Goal: Communication & Community: Answer question/provide support

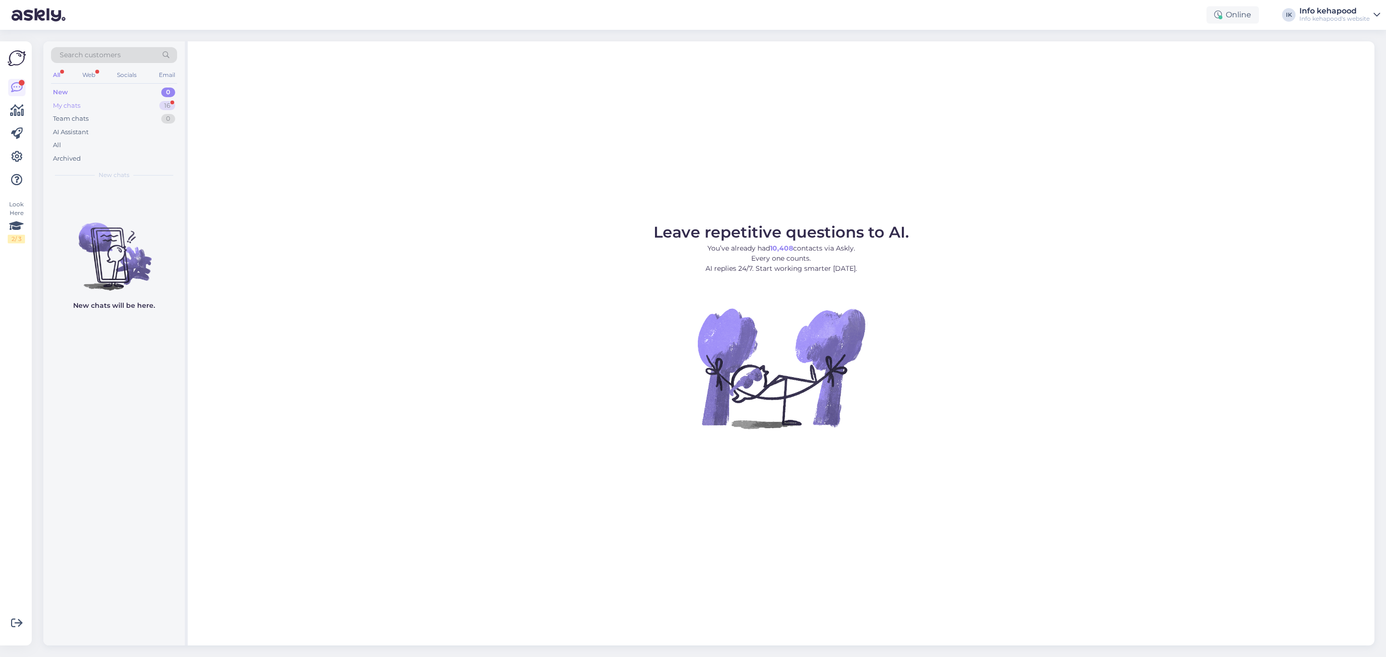
click at [130, 110] on div "My chats 16" at bounding box center [114, 105] width 126 height 13
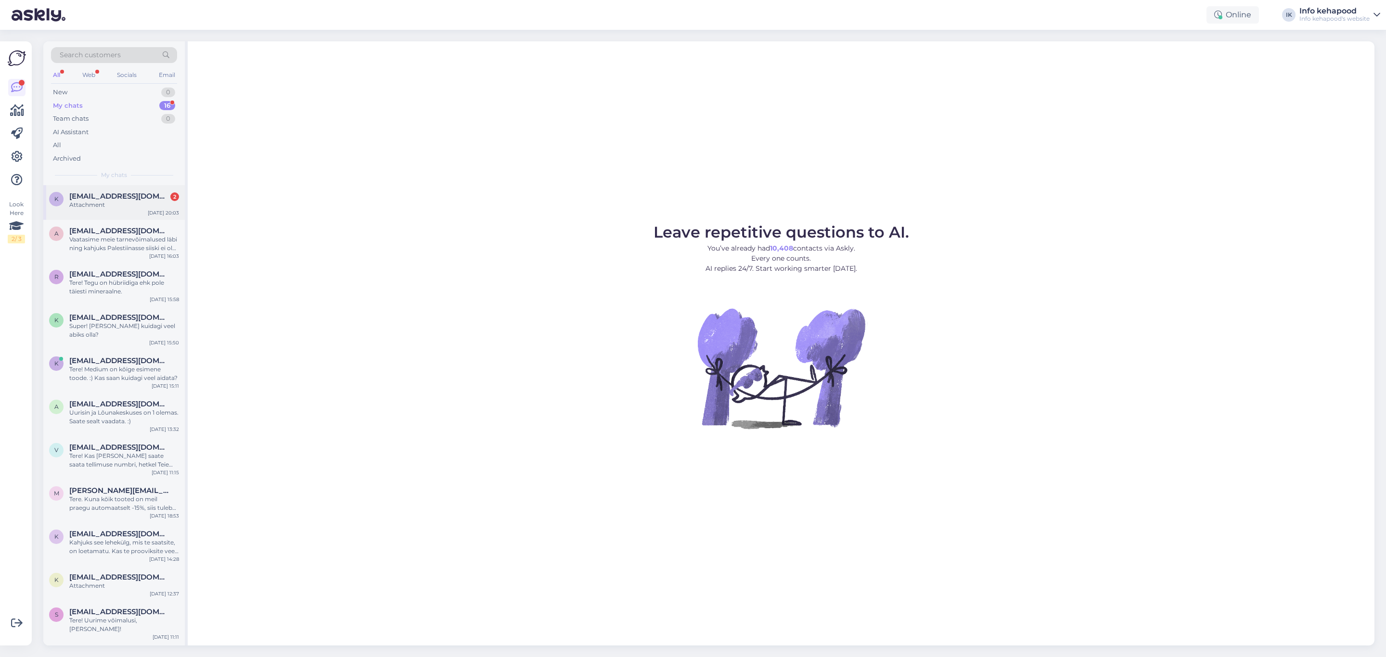
click at [141, 205] on div "Attachment" at bounding box center [124, 205] width 110 height 9
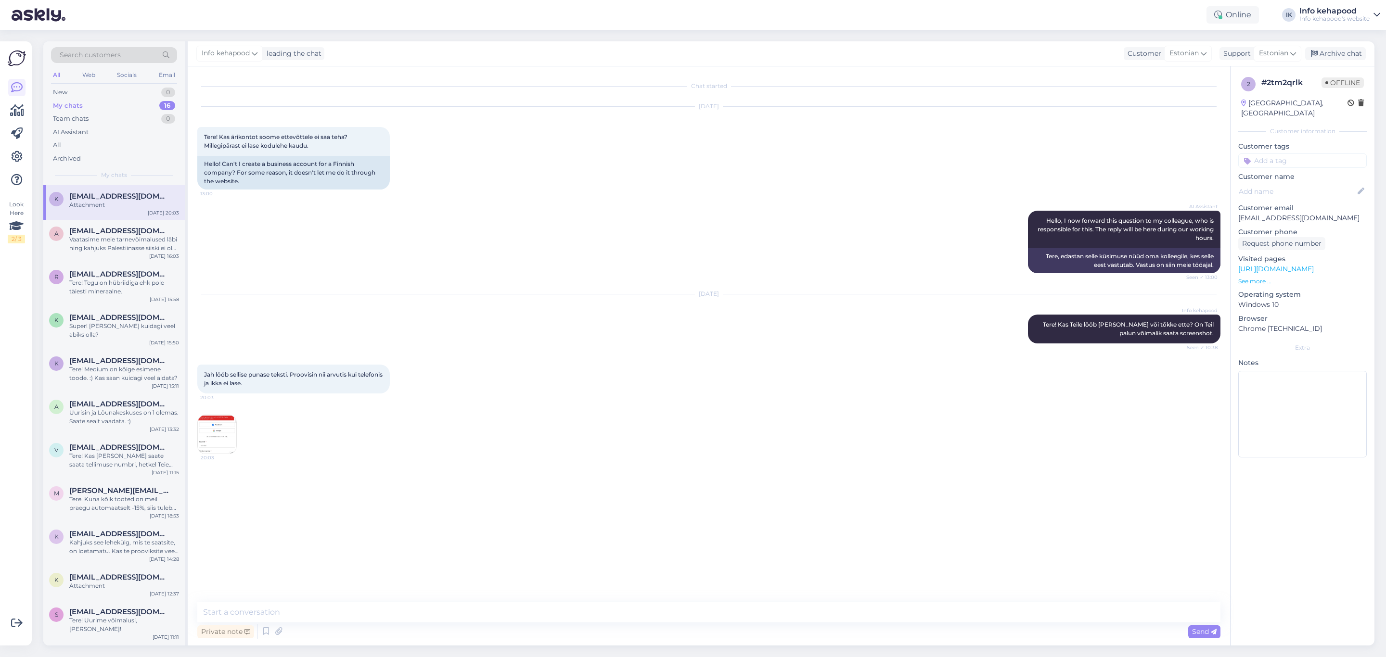
click at [223, 433] on img at bounding box center [217, 434] width 39 height 39
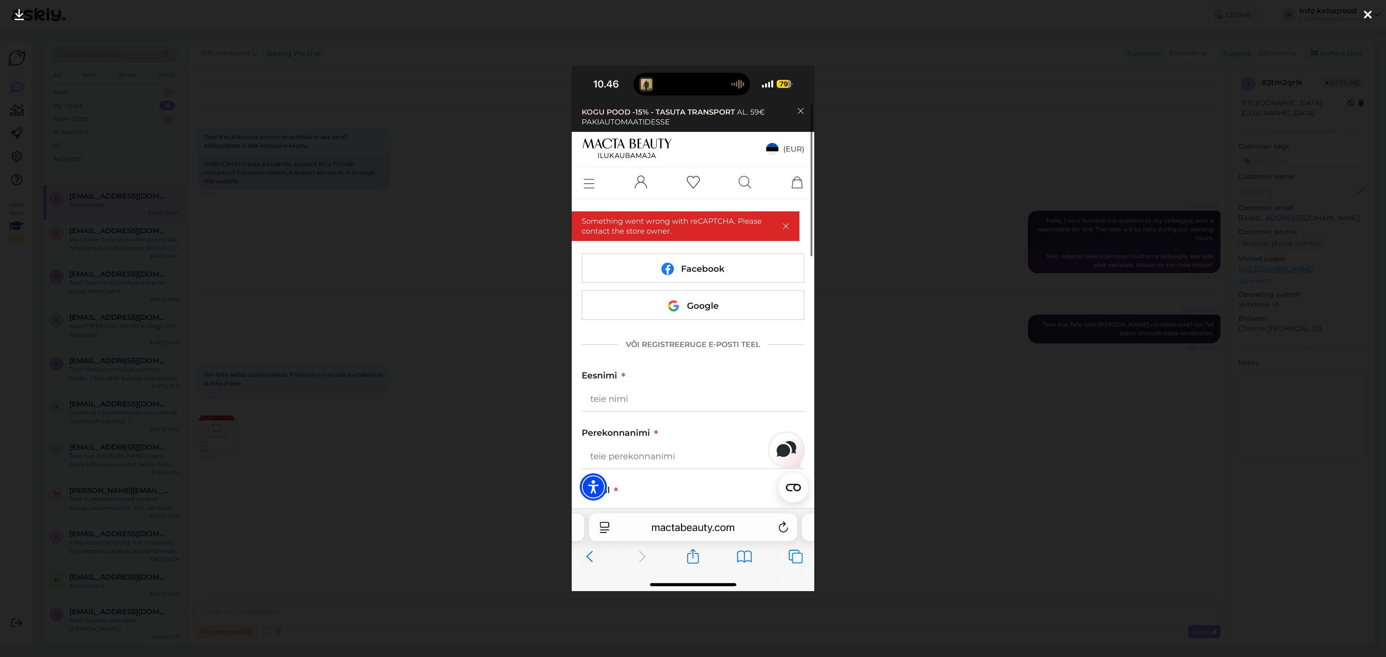
click at [919, 173] on div at bounding box center [693, 328] width 1386 height 657
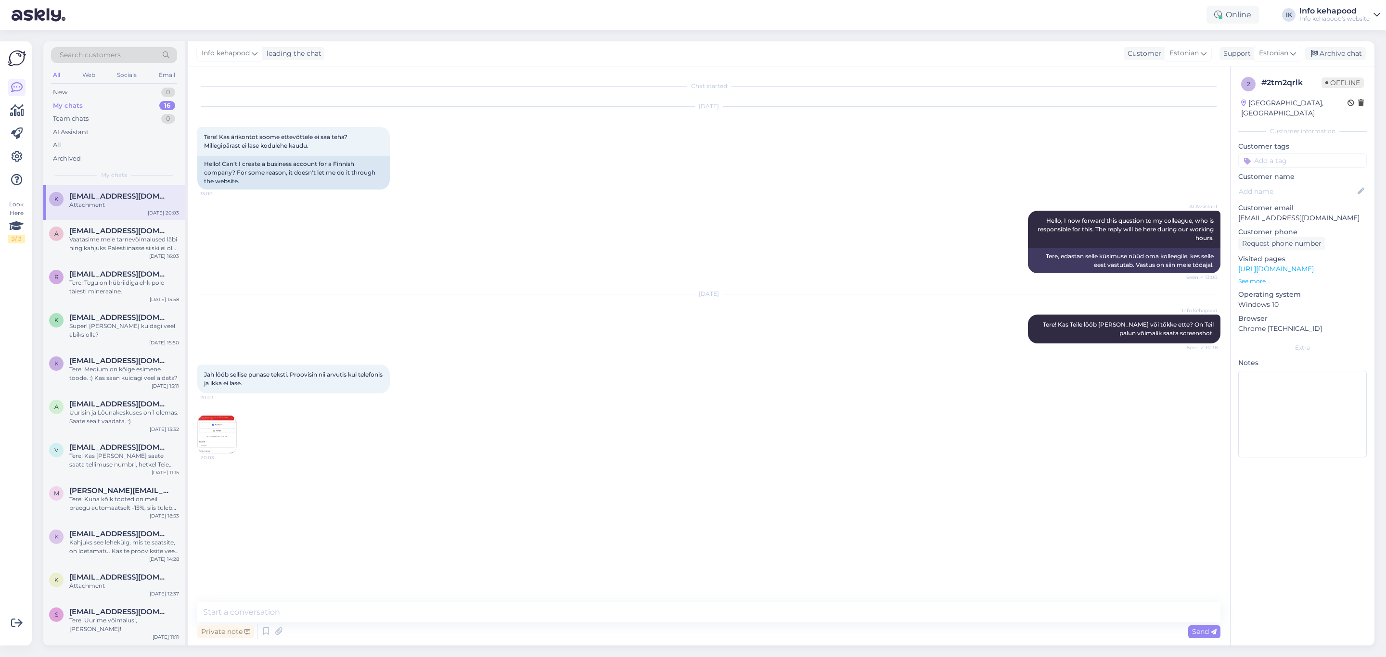
click at [215, 427] on img at bounding box center [217, 434] width 39 height 39
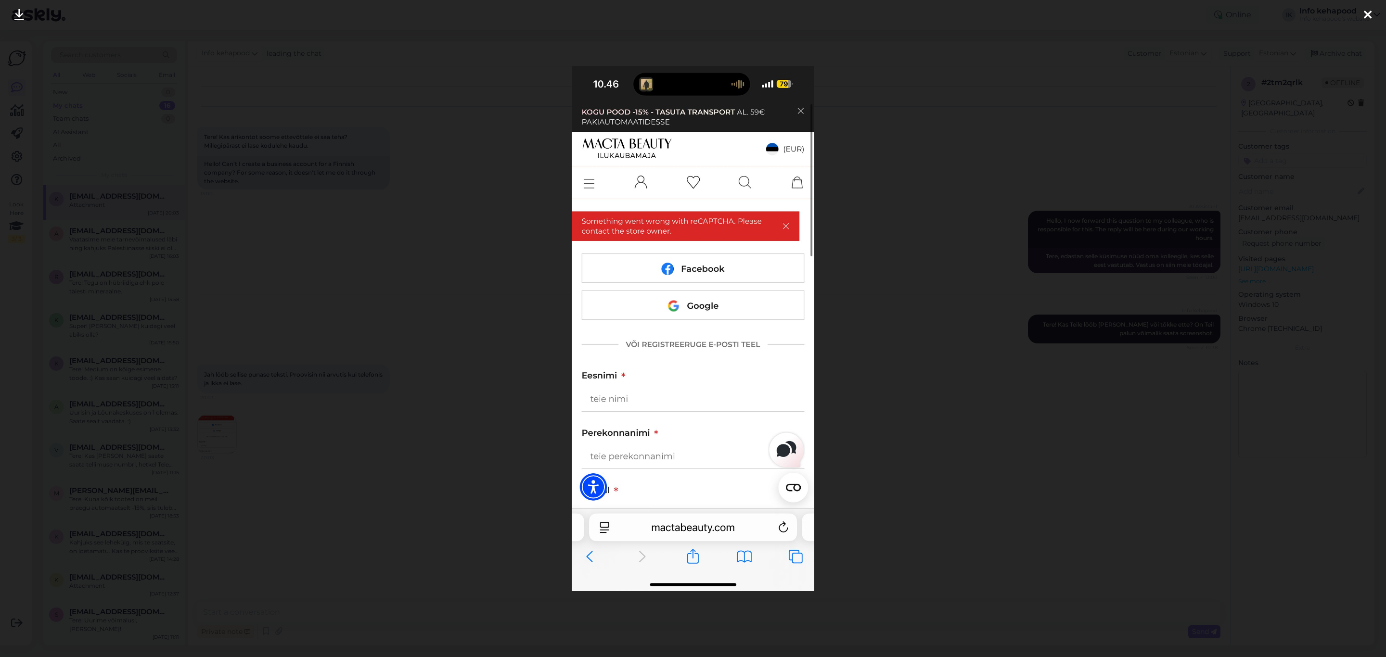
click at [469, 367] on div at bounding box center [693, 328] width 1386 height 657
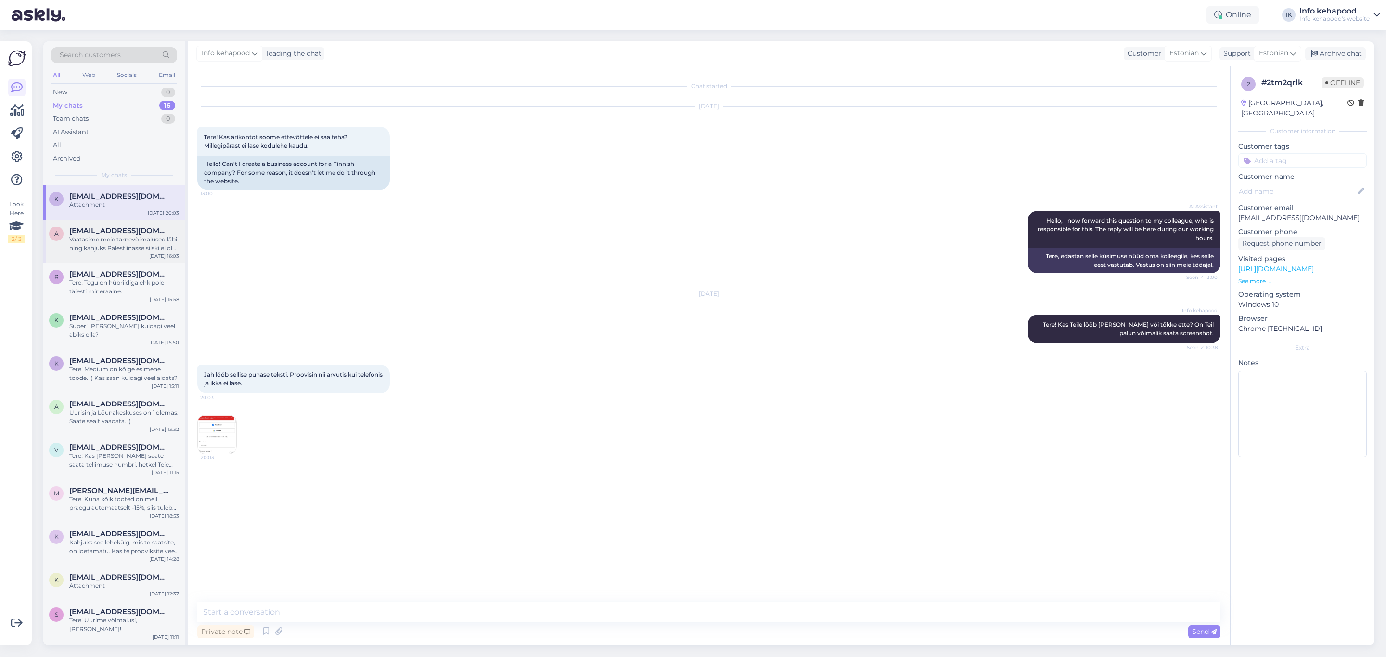
click at [138, 235] on div "Vaatasime meie tarnevõimalused läbi ning kahjuks Palestiinasse siiski ei ole võ…" at bounding box center [124, 243] width 110 height 17
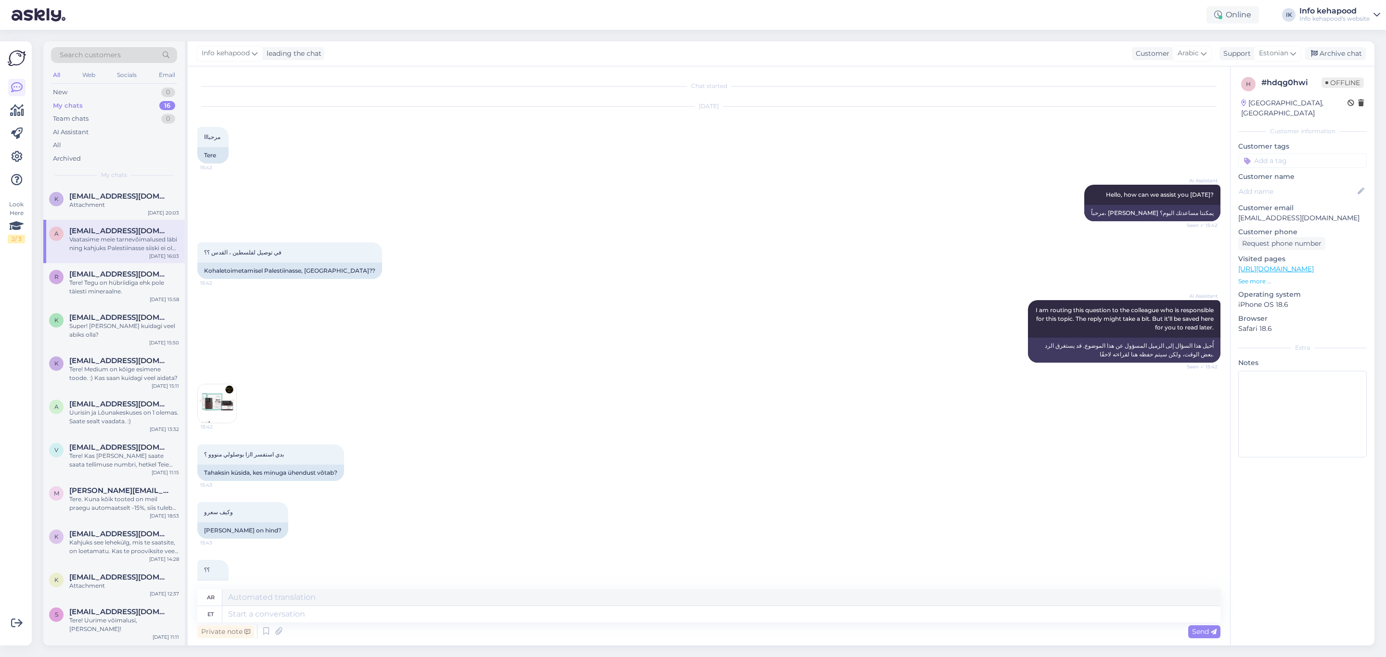
scroll to position [332, 0]
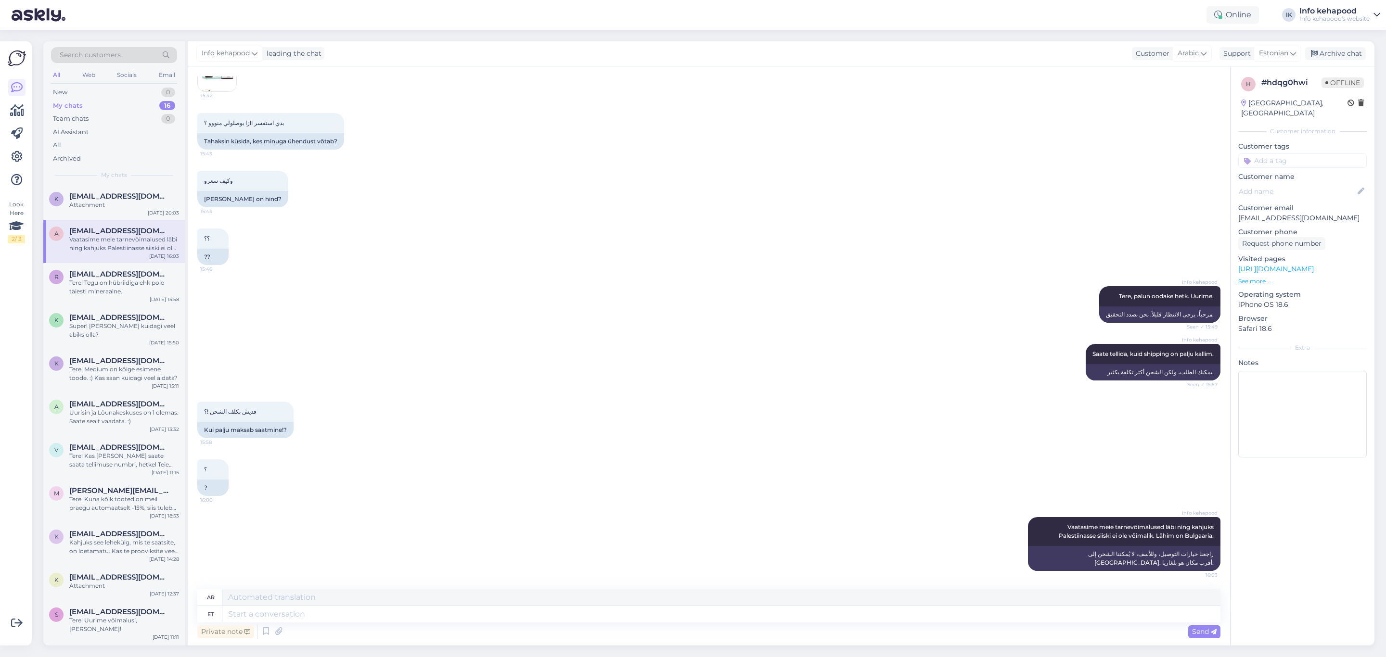
click at [128, 233] on span "[EMAIL_ADDRESS][DOMAIN_NAME]" at bounding box center [119, 231] width 100 height 9
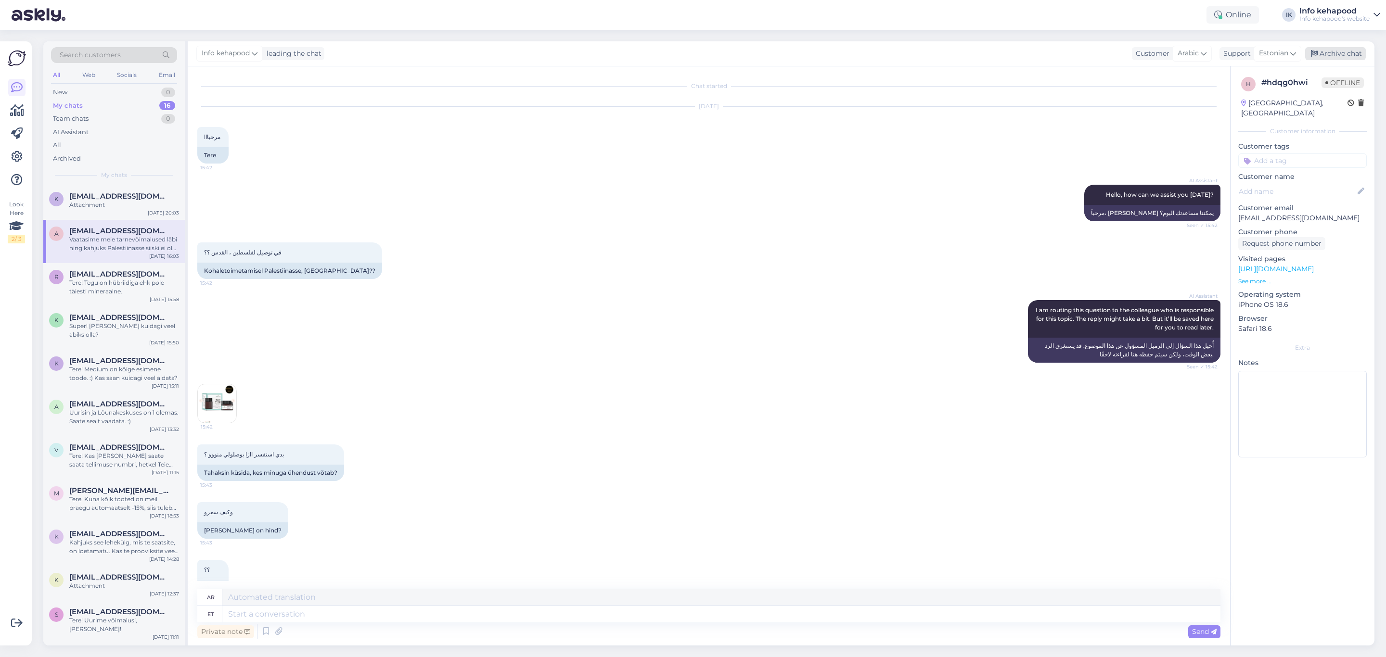
click at [1327, 53] on div "Archive chat" at bounding box center [1335, 53] width 61 height 13
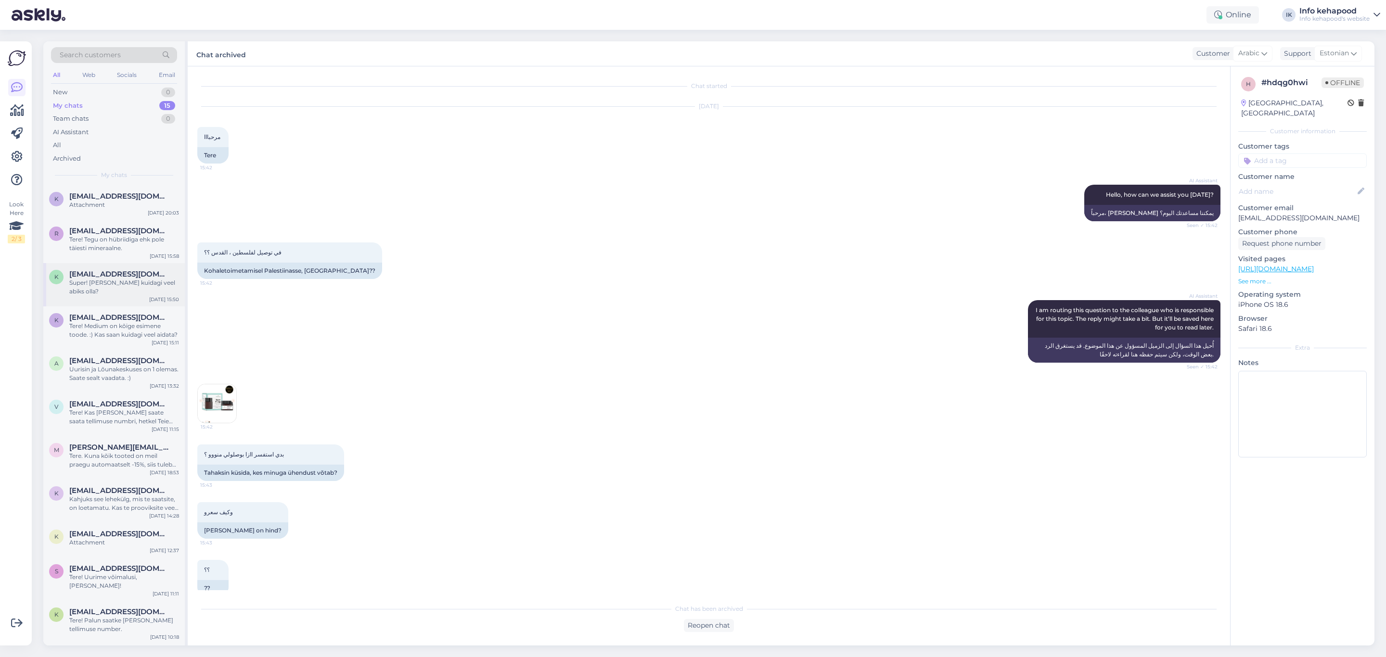
click at [77, 283] on div "Super! [PERSON_NAME] kuidagi veel abiks olla?" at bounding box center [124, 287] width 110 height 17
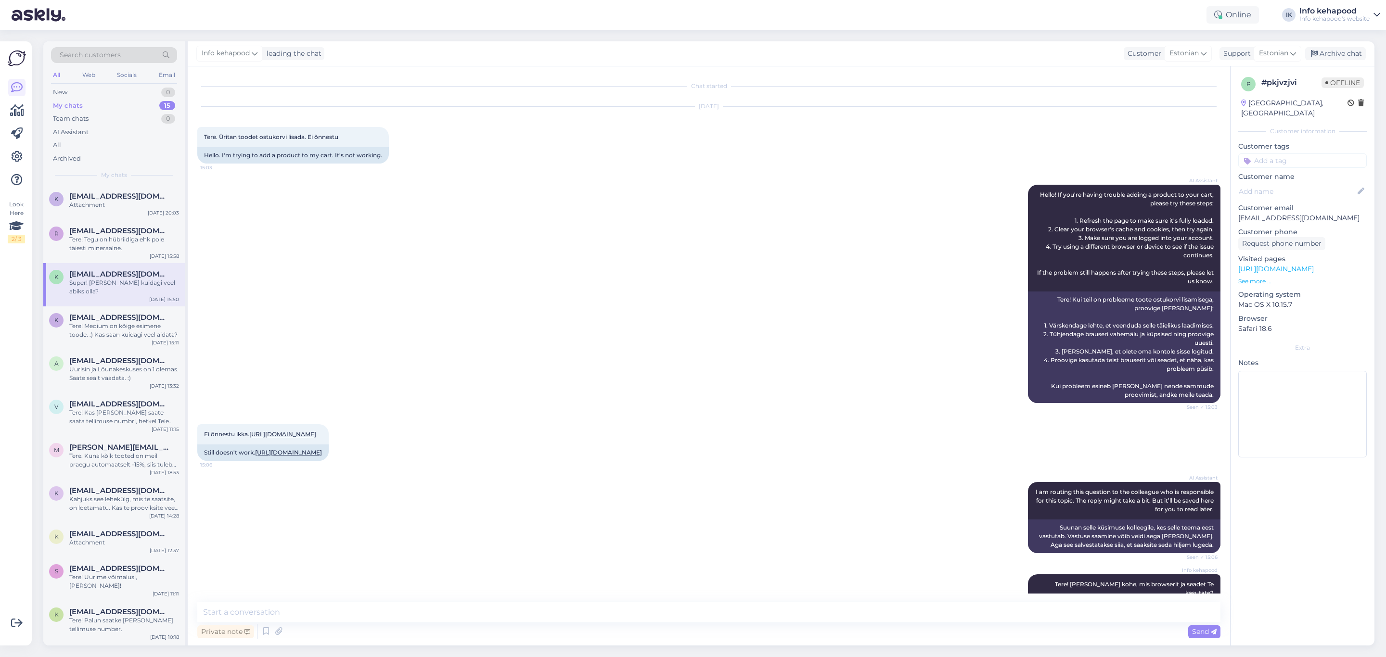
scroll to position [111, 0]
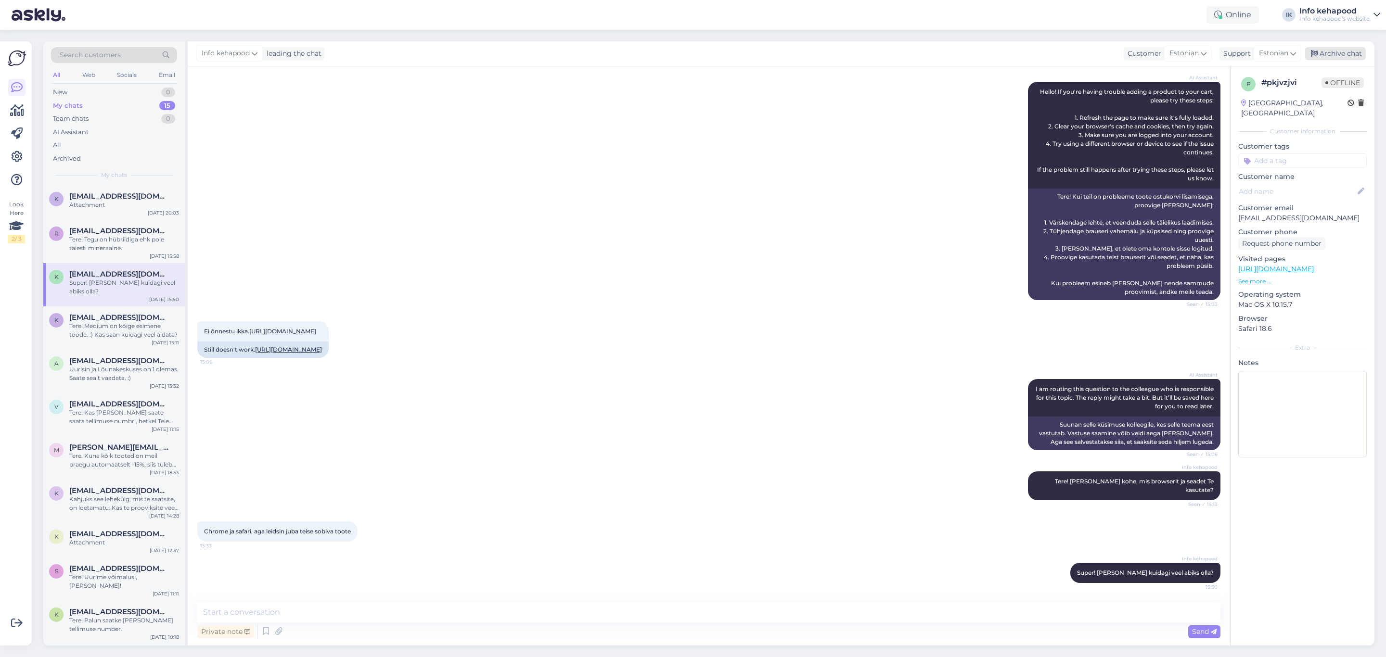
click at [1327, 56] on div "Archive chat" at bounding box center [1335, 53] width 61 height 13
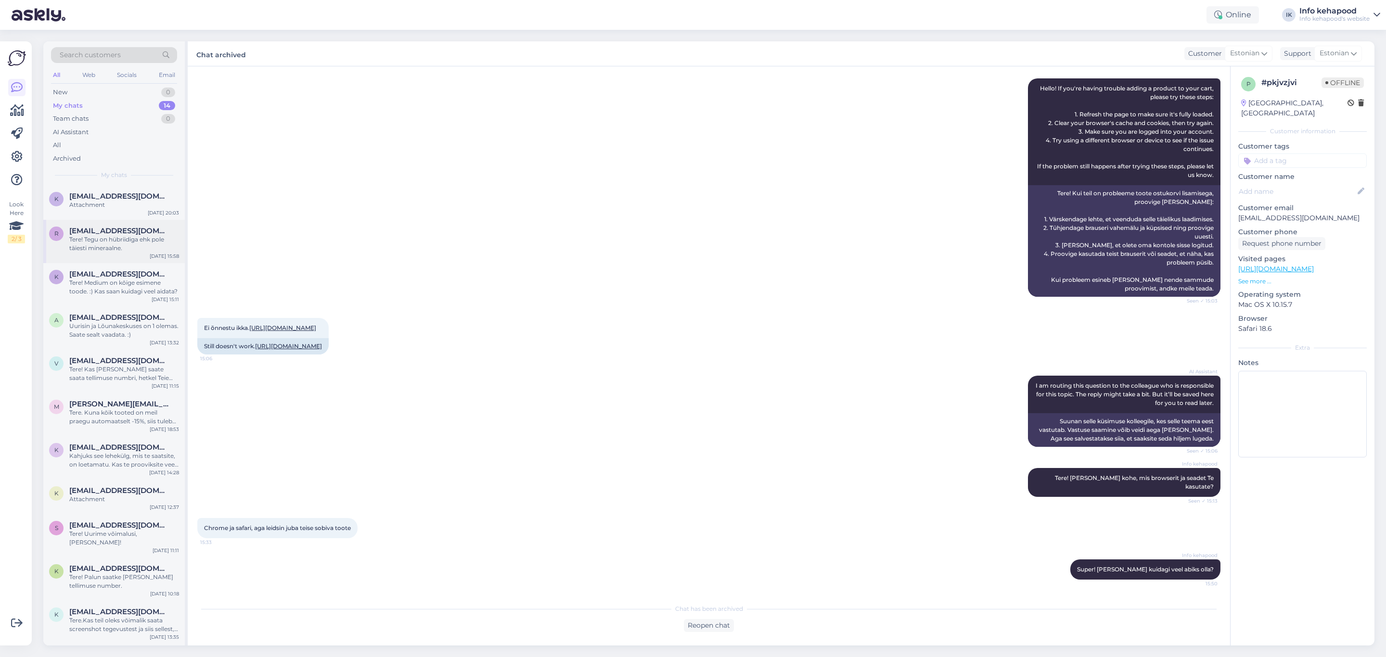
click at [92, 241] on div "Tere! Tegu on hübriidiga ehk pole täiesti mineraalne." at bounding box center [124, 243] width 110 height 17
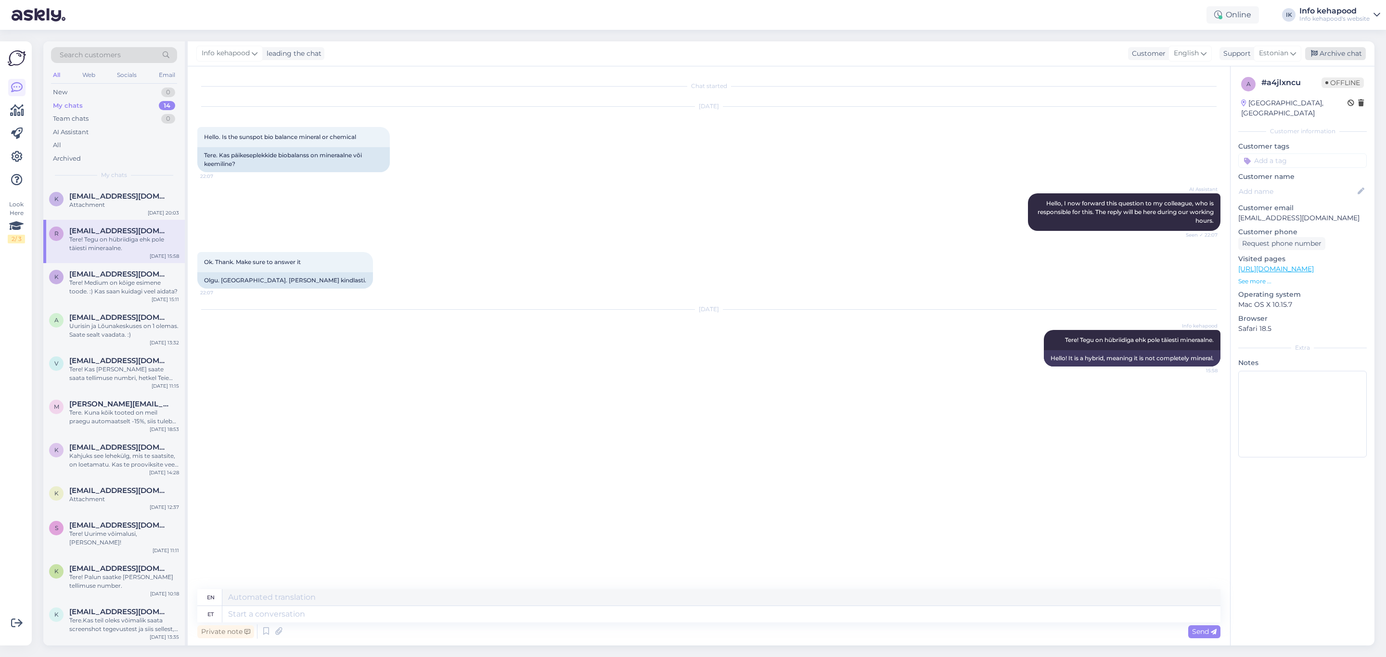
click at [1328, 48] on div "Archive chat" at bounding box center [1335, 53] width 61 height 13
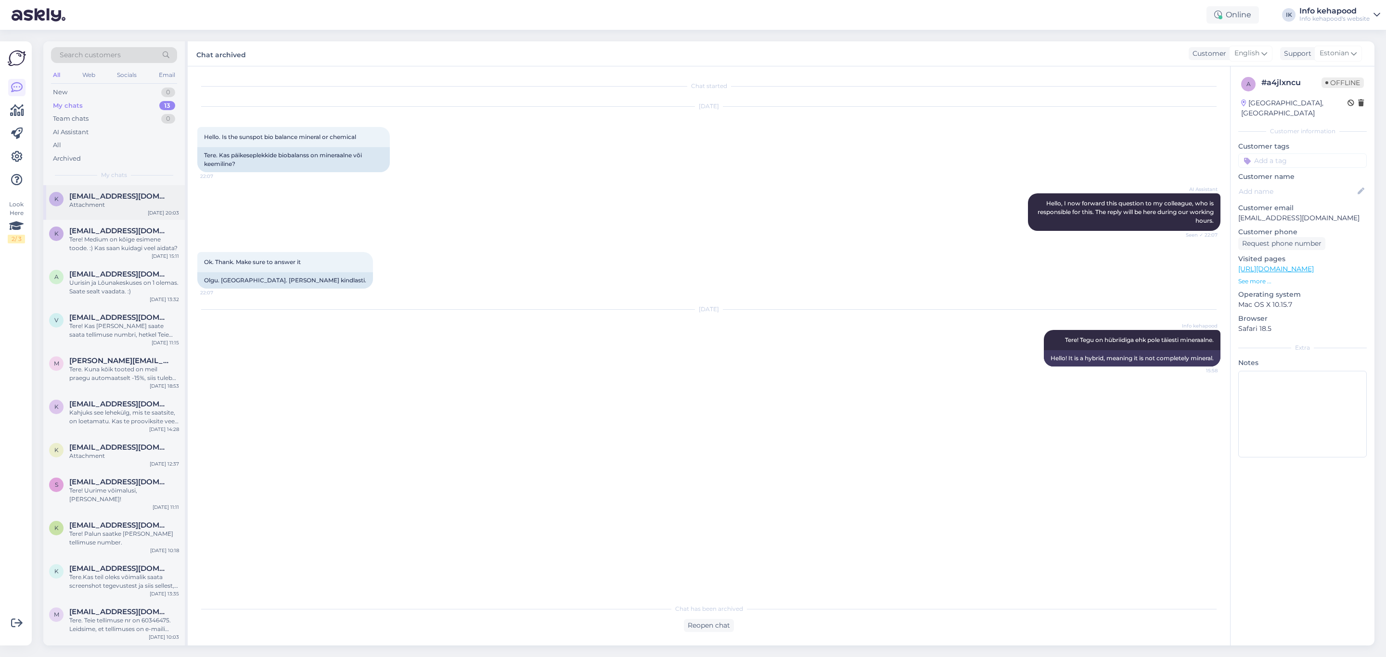
click at [129, 203] on div "Attachment" at bounding box center [124, 205] width 110 height 9
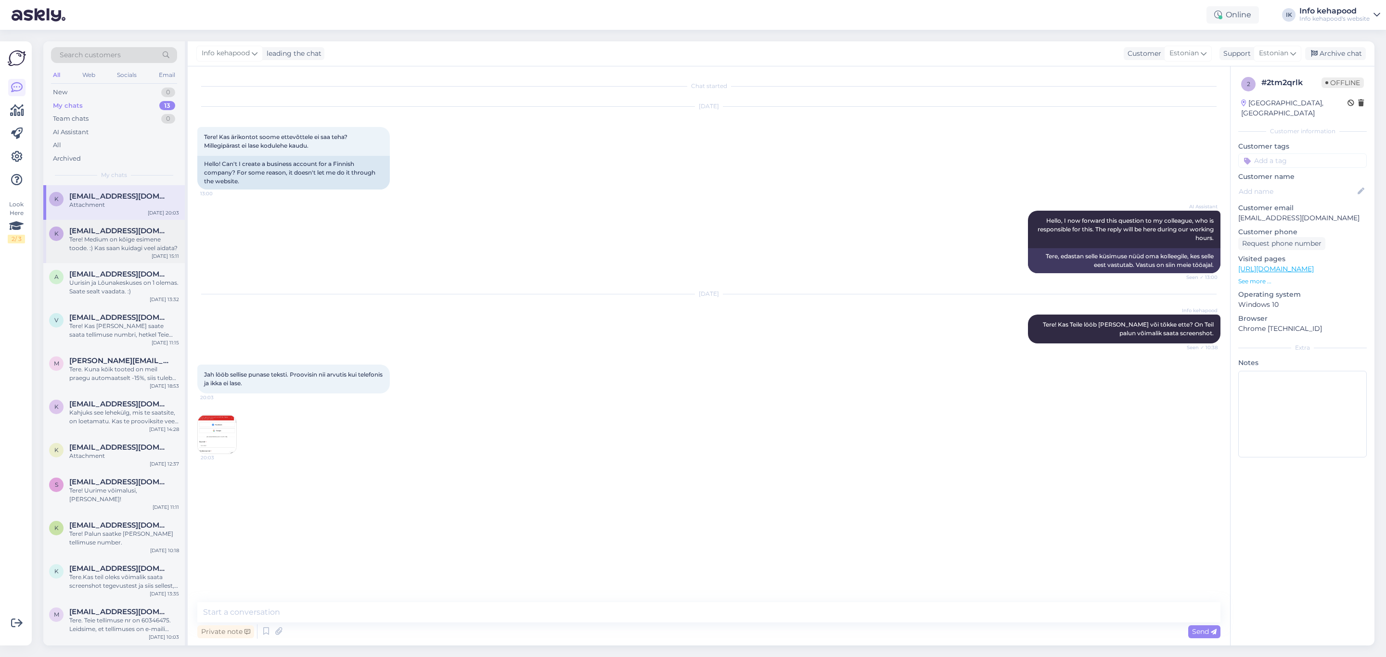
click at [125, 250] on div "Tere! Medium on kõige esimene toode. :) Kas saan kuidagi veel aidata?" at bounding box center [124, 243] width 110 height 17
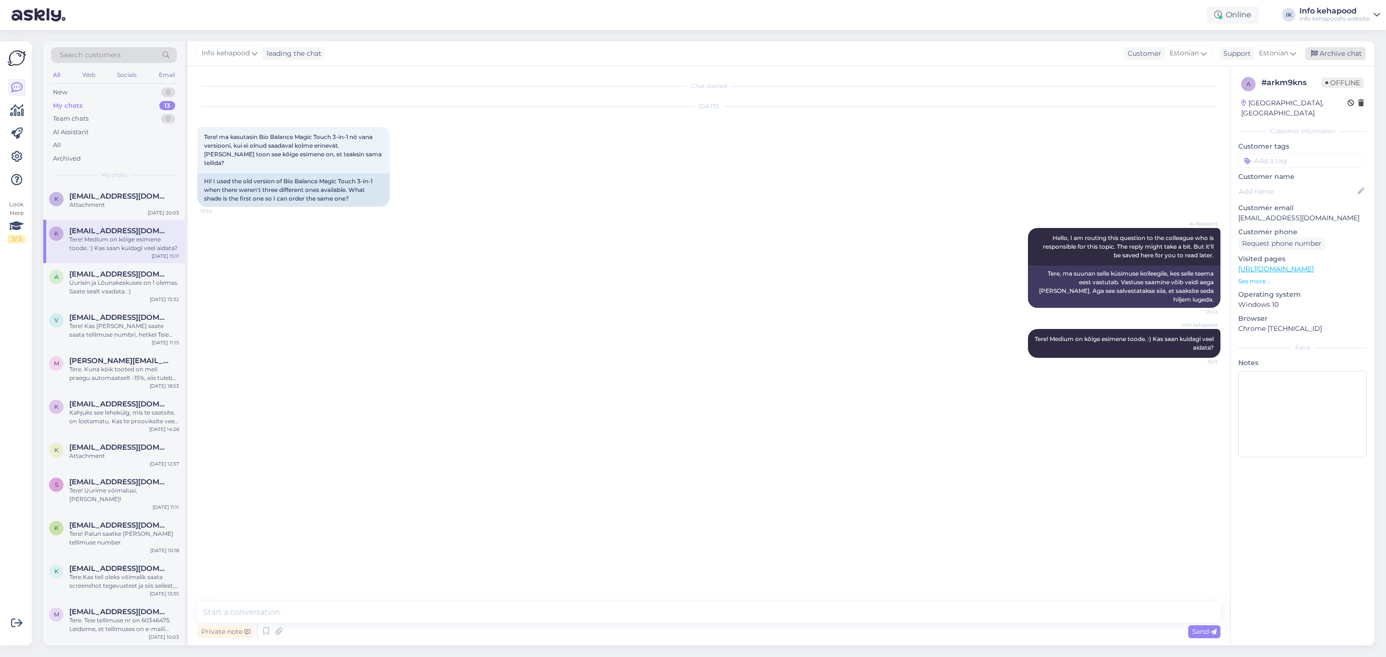
click at [1326, 51] on div "Archive chat" at bounding box center [1335, 53] width 61 height 13
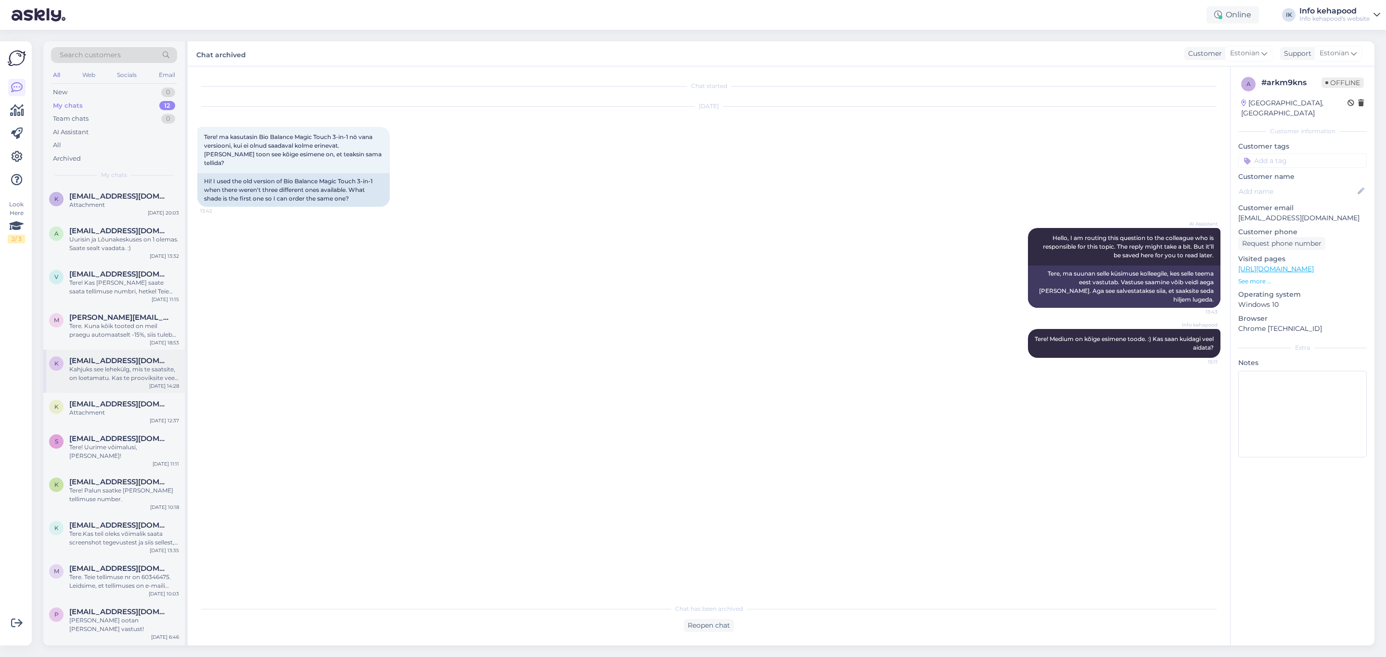
click at [144, 385] on div "k [EMAIL_ADDRESS][DOMAIN_NAME] Kahjuks see lehekülg, mis te saatsite, on loetam…" at bounding box center [113, 371] width 141 height 43
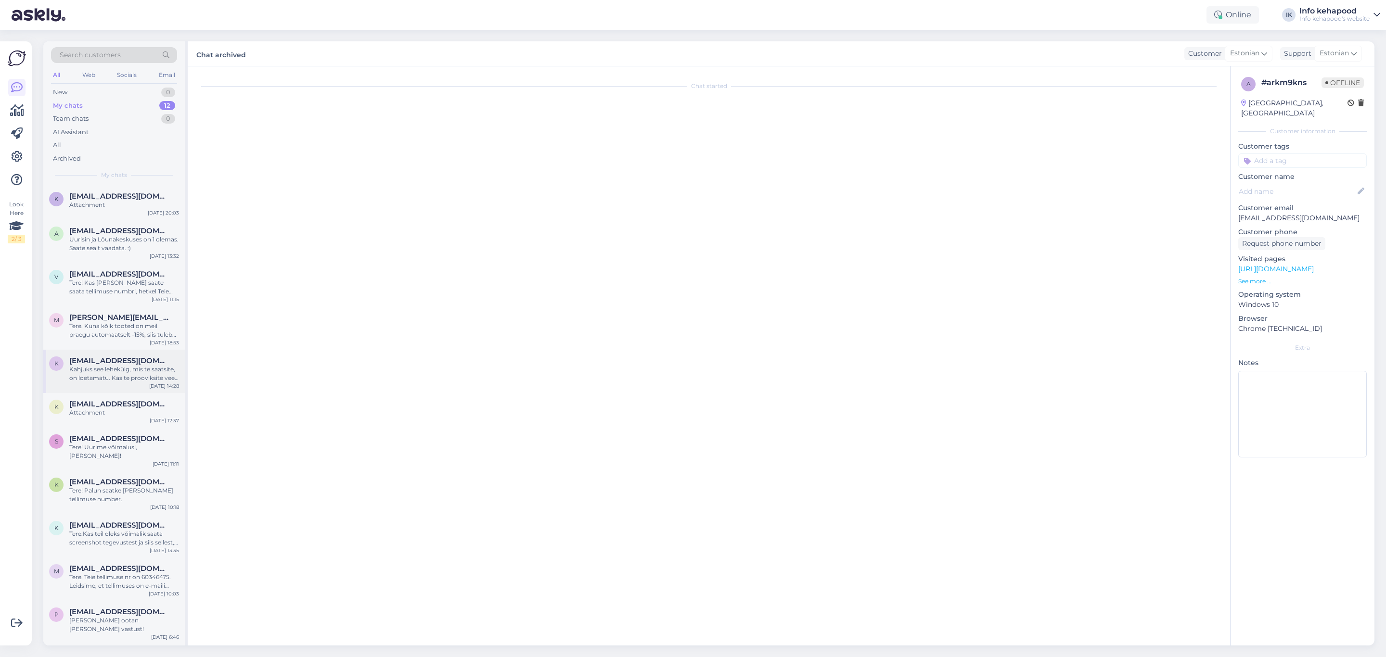
scroll to position [600, 0]
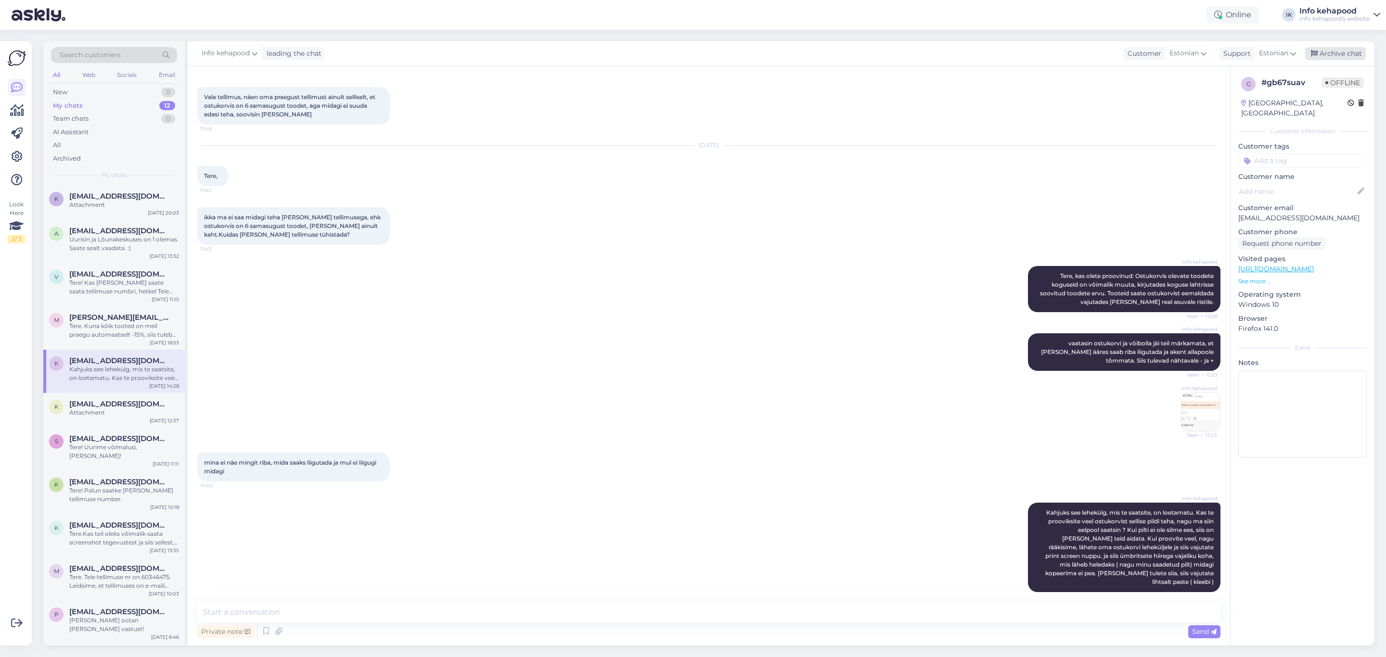
click at [1335, 51] on div "Archive chat" at bounding box center [1335, 53] width 61 height 13
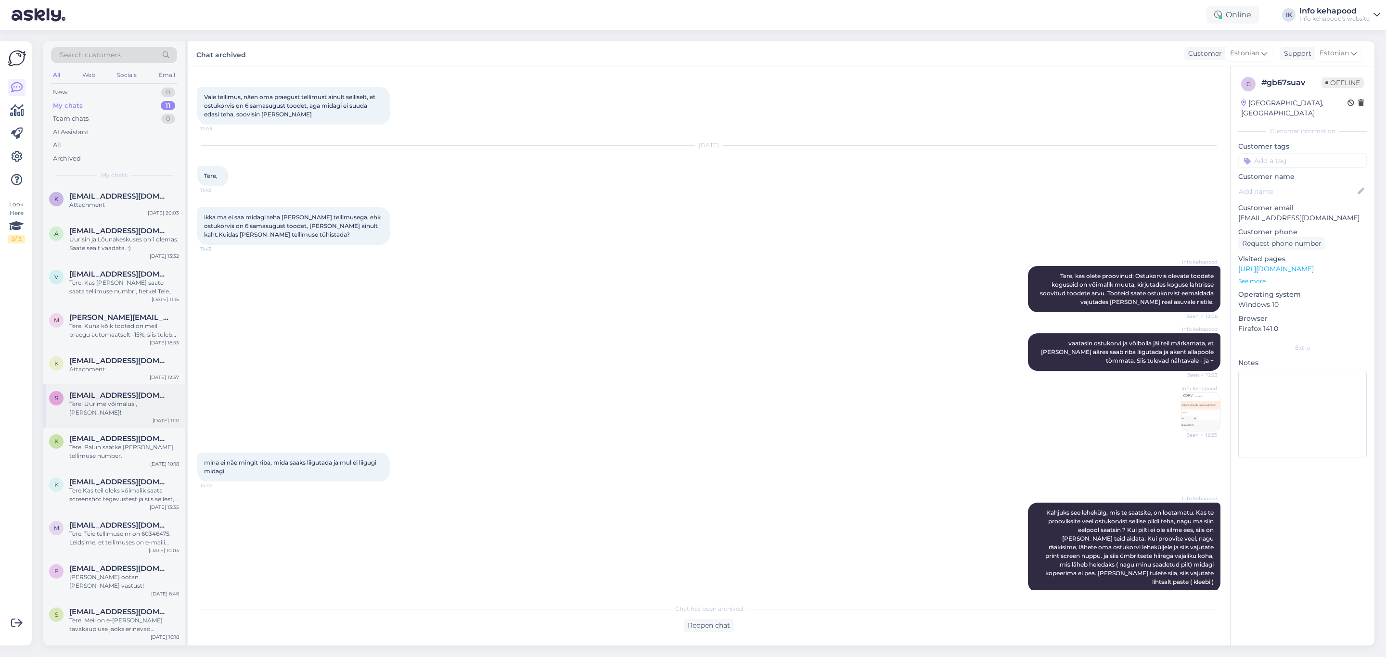
click at [84, 401] on div "Tere! Uurime võimalusi, [PERSON_NAME]!" at bounding box center [124, 408] width 110 height 17
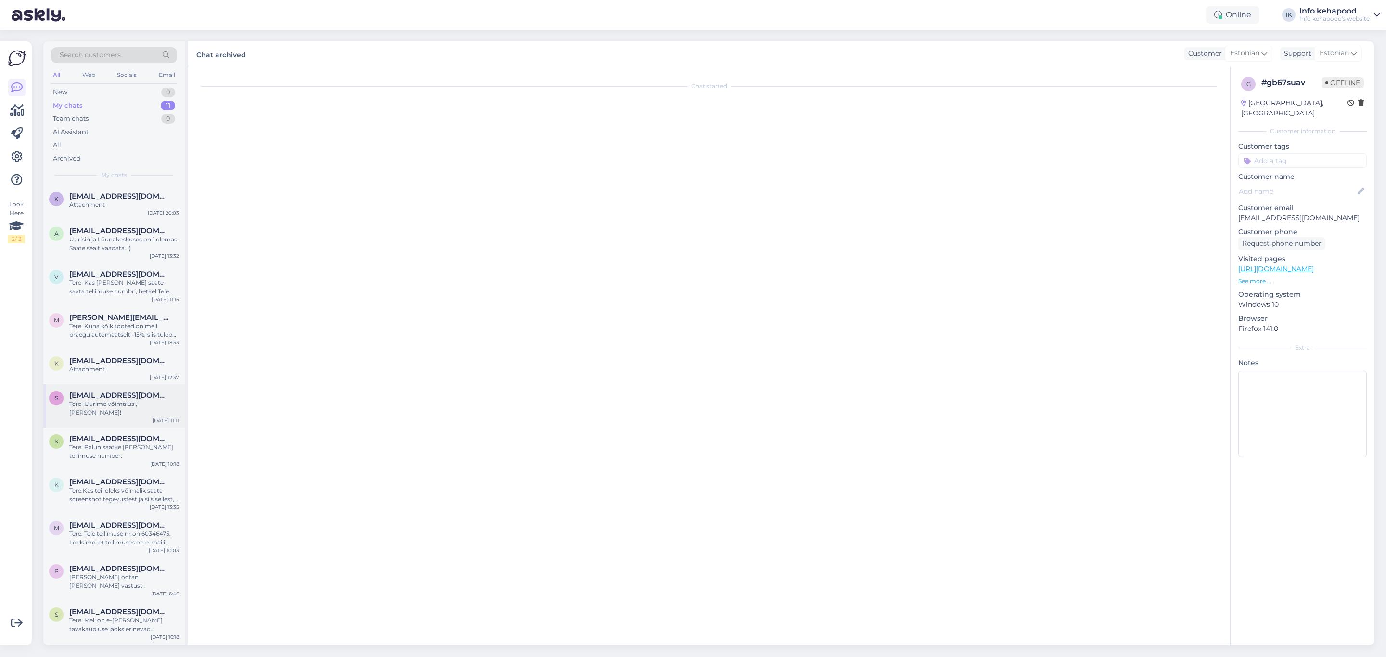
scroll to position [0, 0]
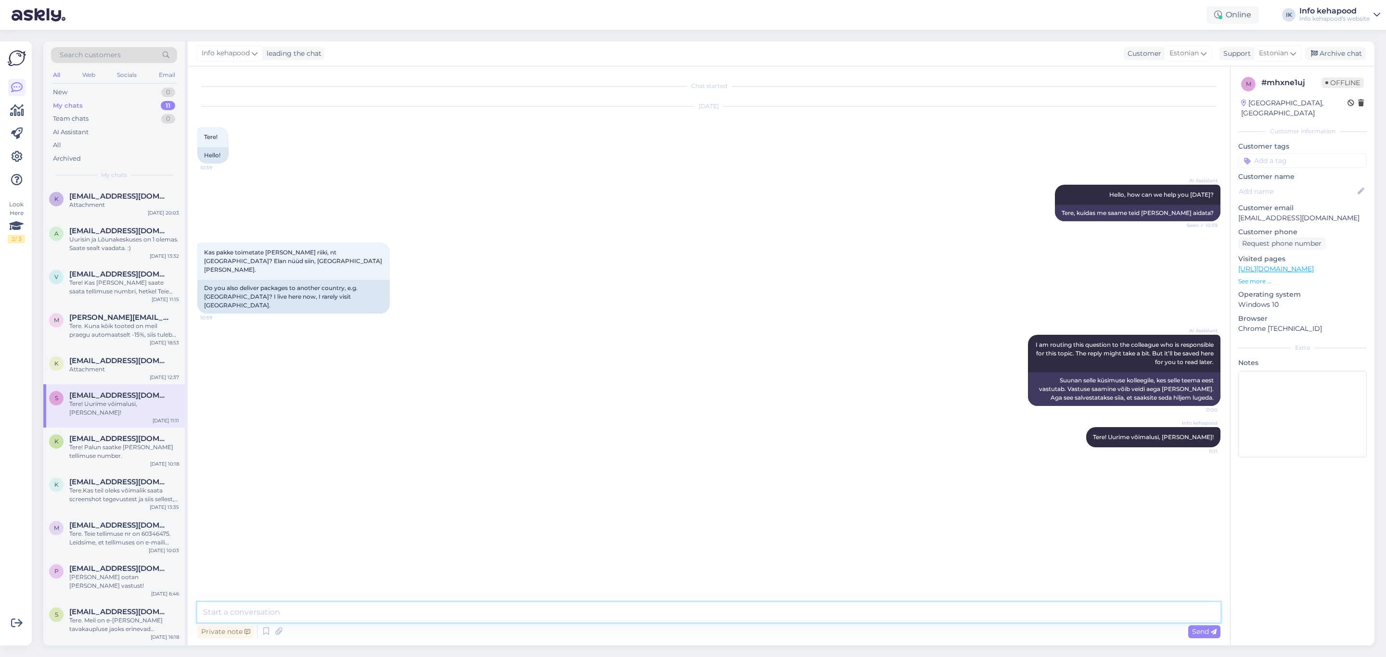
click at [410, 617] on textarea at bounding box center [708, 613] width 1023 height 20
click at [206, 615] on textarea "Vabandame, et vastus viibis" at bounding box center [708, 613] width 1023 height 20
click at [200, 612] on textarea "Vabandame, et vastus viibis" at bounding box center [708, 613] width 1023 height 20
click at [365, 617] on textarea "Tere! Vabandame, et vastus viibis" at bounding box center [708, 613] width 1023 height 20
type textarea "Tere! Vabandame, et vastus viibis. Norra saadame."
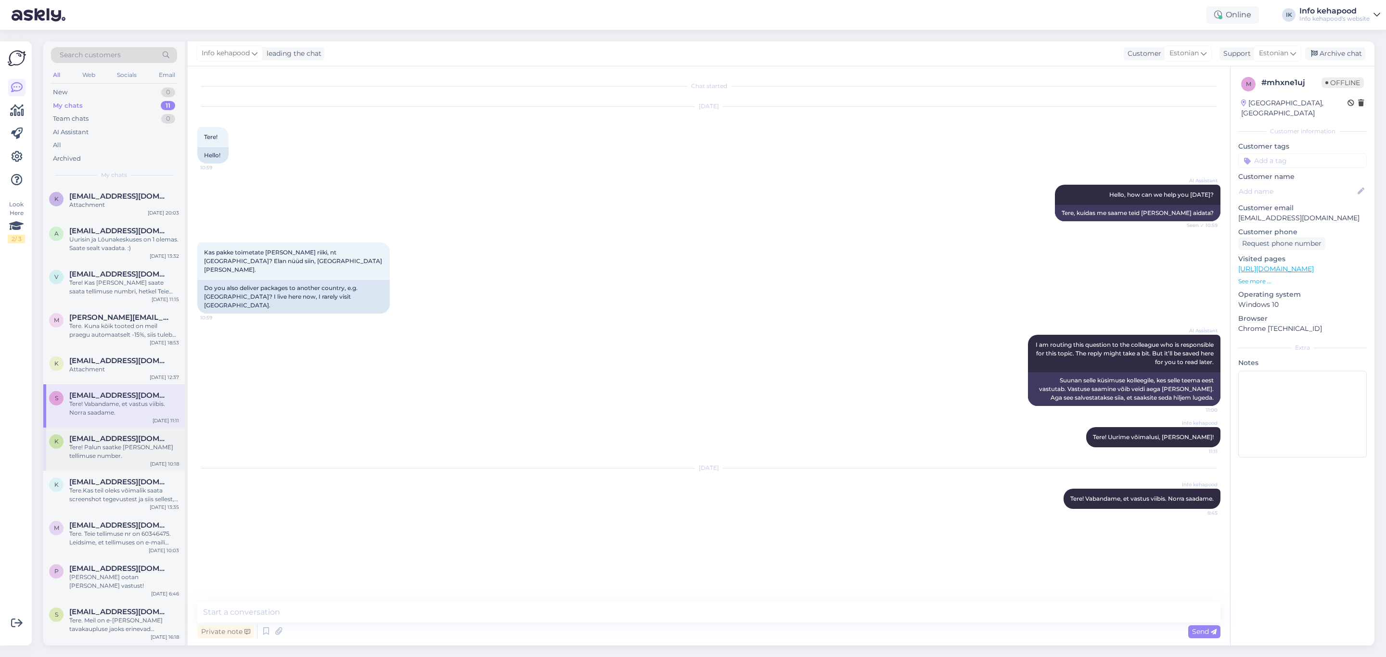
click at [105, 457] on div "Tere! Palun saatke [PERSON_NAME] tellimuse number." at bounding box center [124, 451] width 110 height 17
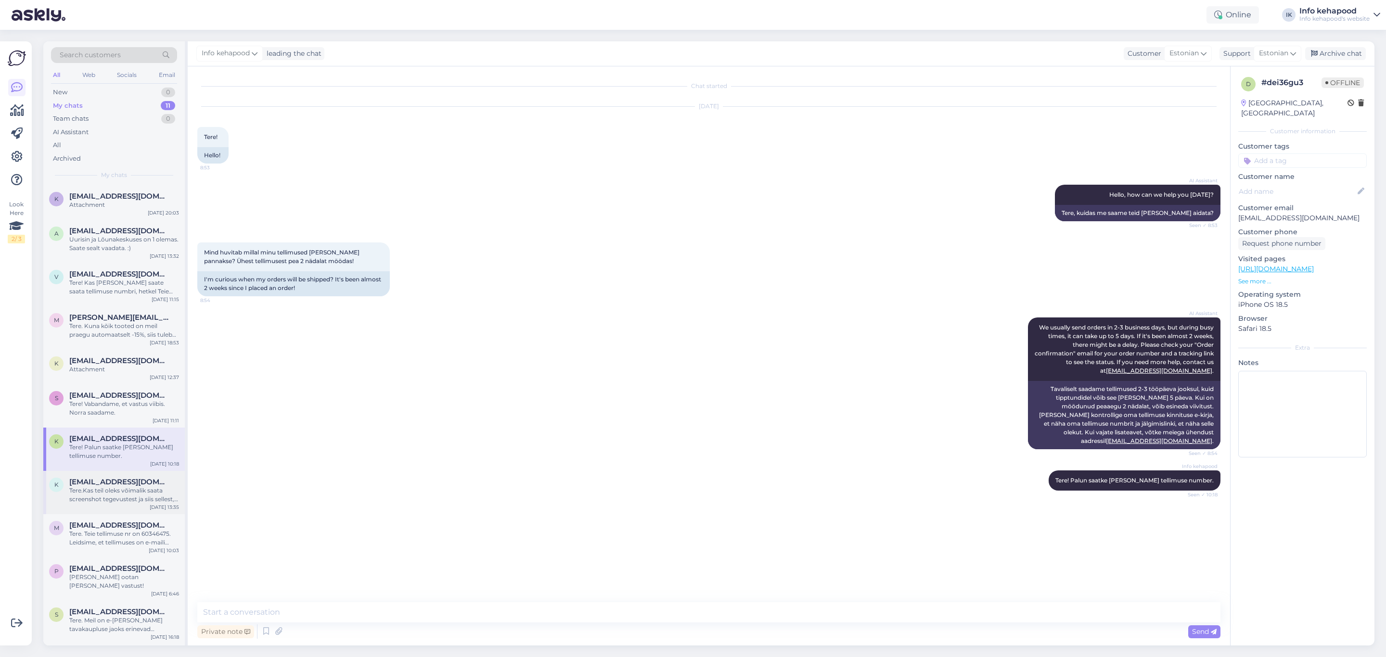
click at [127, 500] on div "Tere.Kas teil oleks võimalik saata screenshot tegevustest ja siis sellest, et o…" at bounding box center [124, 495] width 110 height 17
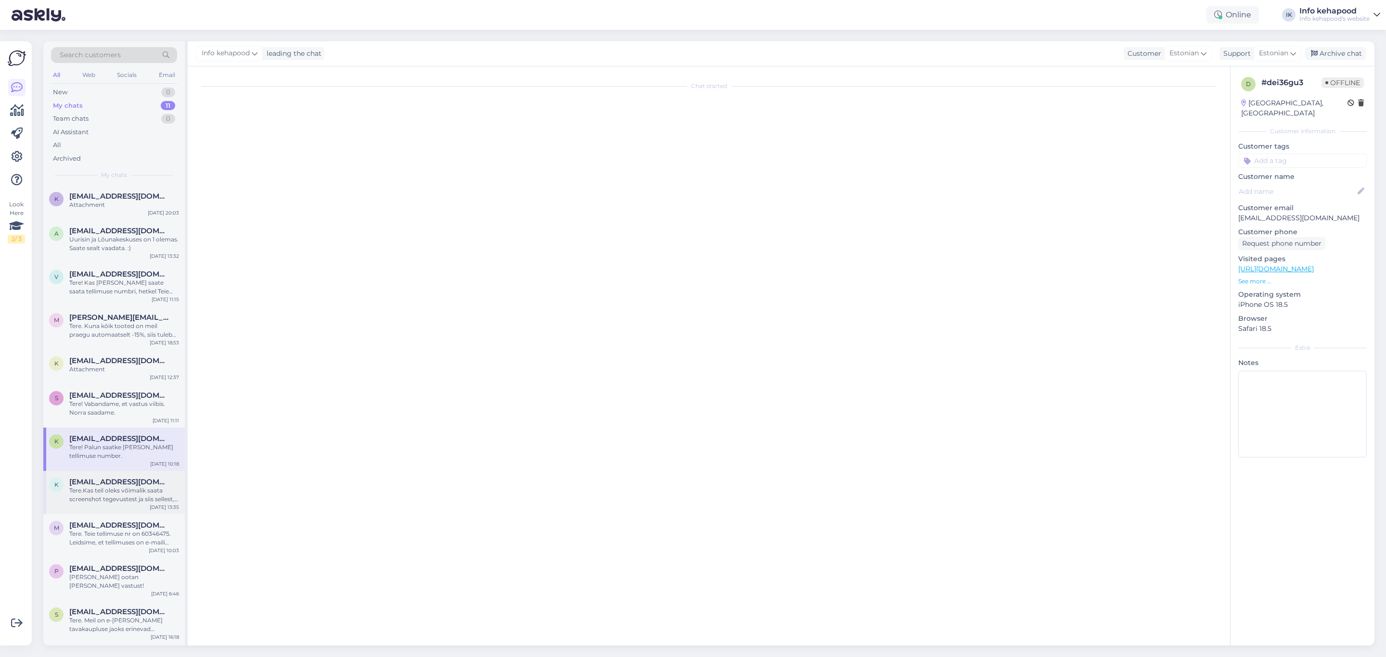
scroll to position [242, 0]
